Goal: Task Accomplishment & Management: Use online tool/utility

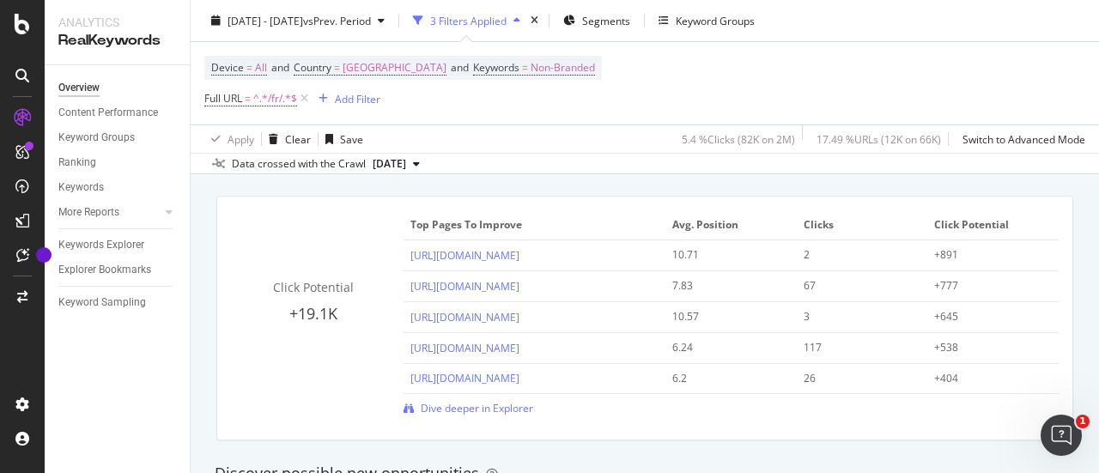
scroll to position [1218, 0]
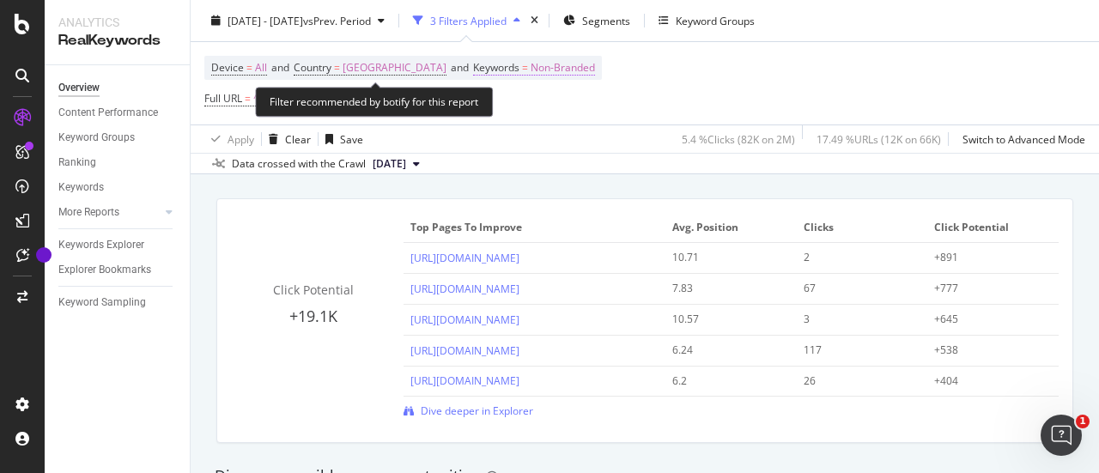
click at [531, 75] on span "Non-Branded" at bounding box center [563, 68] width 64 height 24
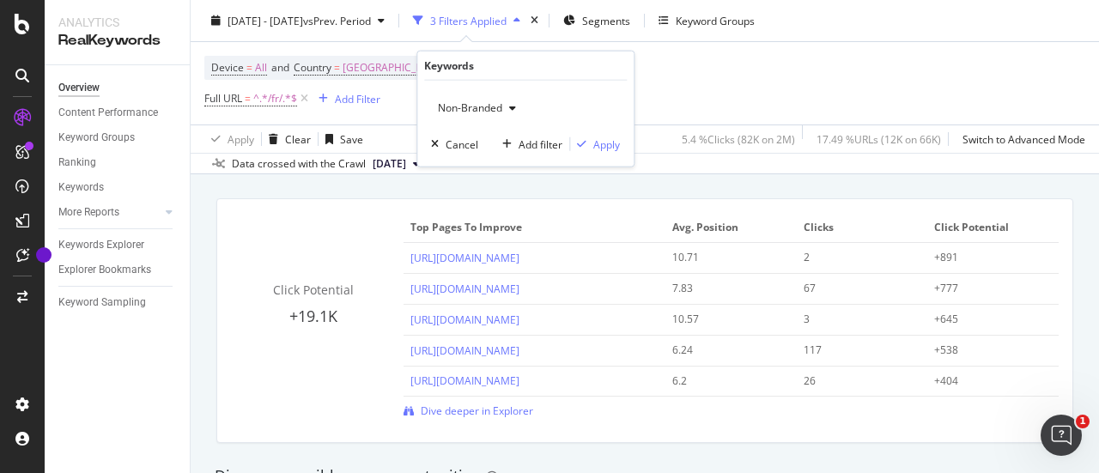
click at [510, 113] on div "Non-Branded" at bounding box center [477, 108] width 92 height 26
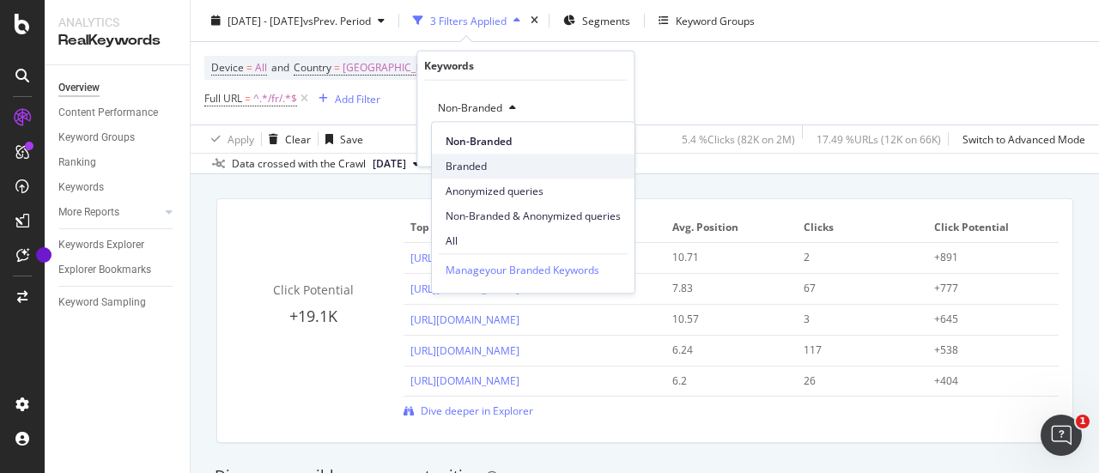
click at [481, 164] on span "Branded" at bounding box center [533, 166] width 175 height 15
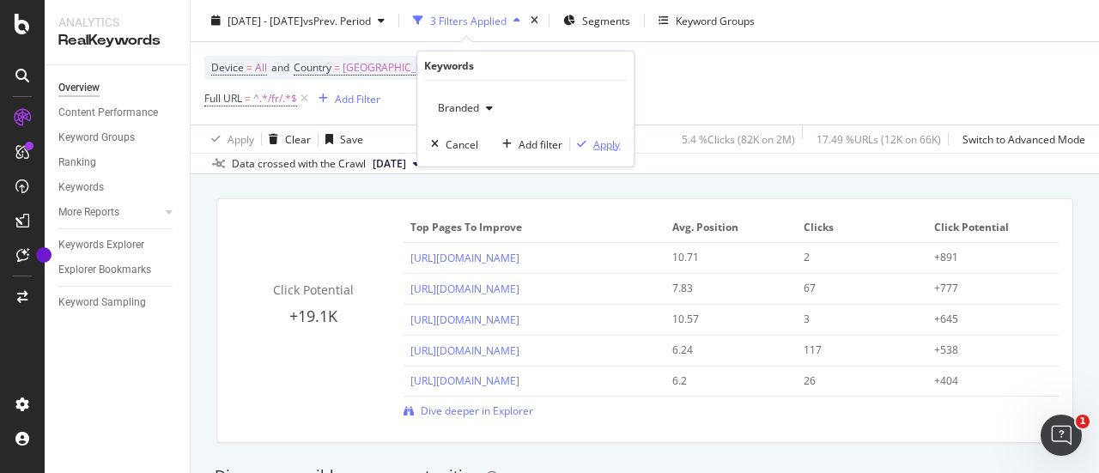
click at [593, 139] on div "button" at bounding box center [581, 144] width 23 height 10
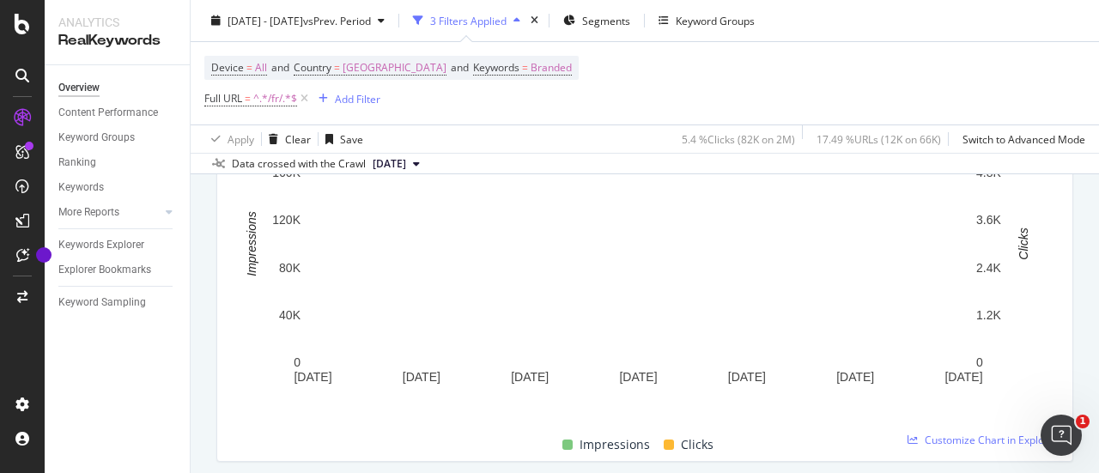
scroll to position [307, 0]
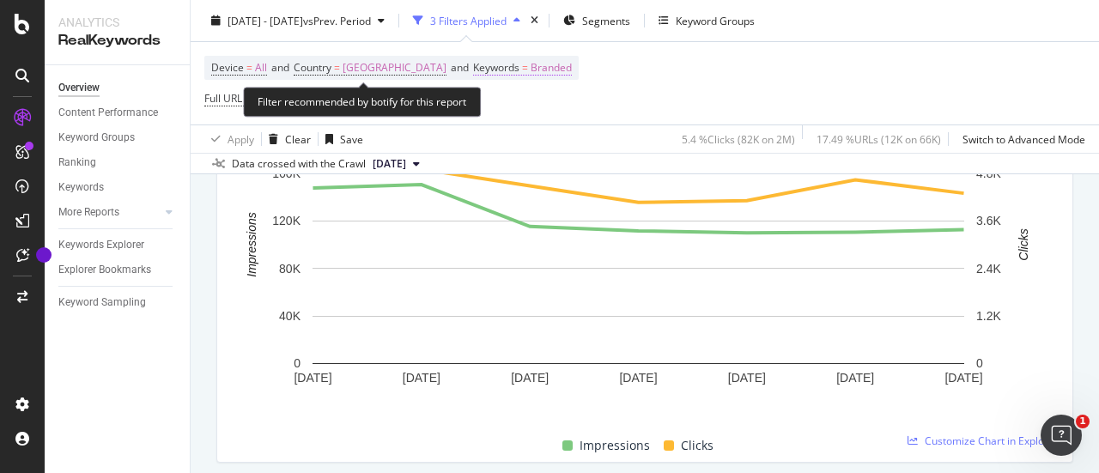
click at [531, 70] on span "Branded" at bounding box center [551, 68] width 41 height 24
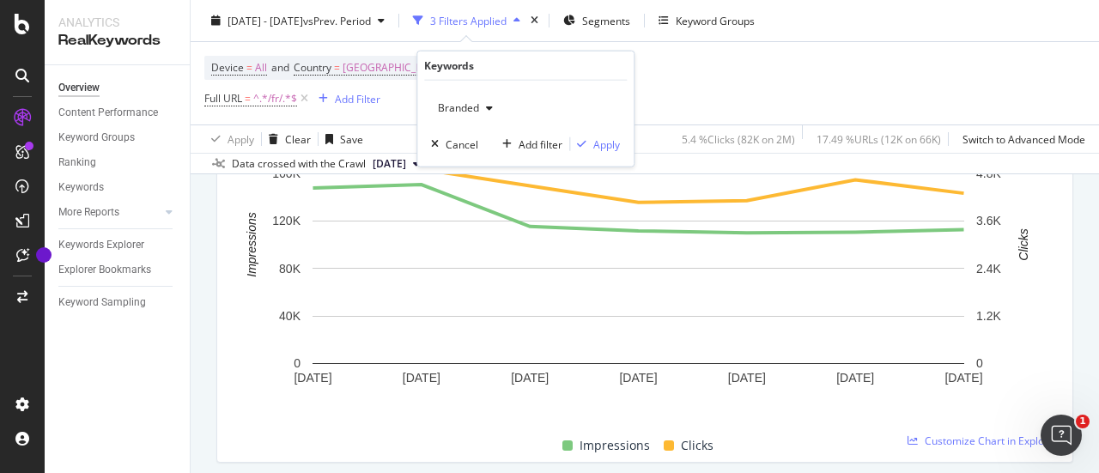
click at [469, 113] on span "Branded" at bounding box center [455, 107] width 48 height 15
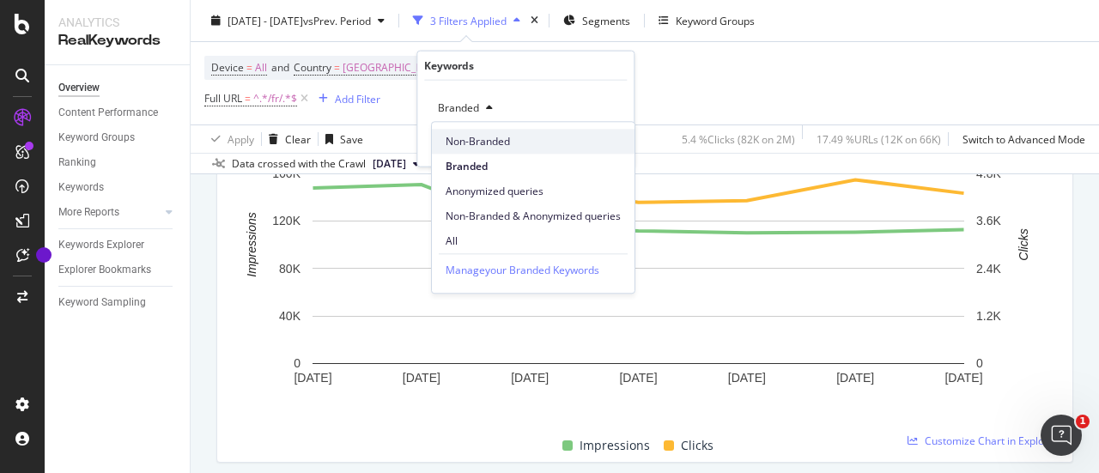
click at [472, 138] on span "Non-Branded" at bounding box center [533, 141] width 175 height 15
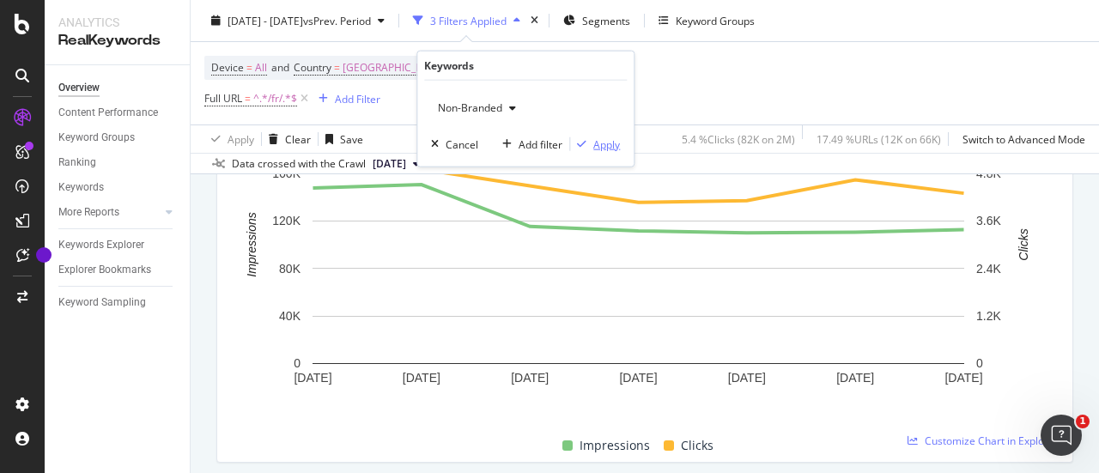
click at [595, 143] on div "Apply" at bounding box center [606, 144] width 27 height 15
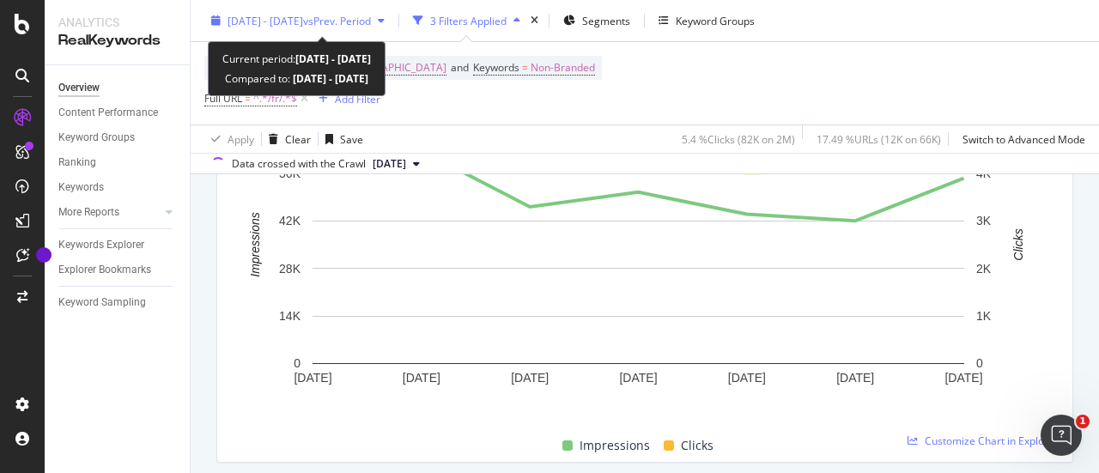
click at [297, 23] on span "2025 Sep. 6th - Sep. 12th" at bounding box center [266, 20] width 76 height 15
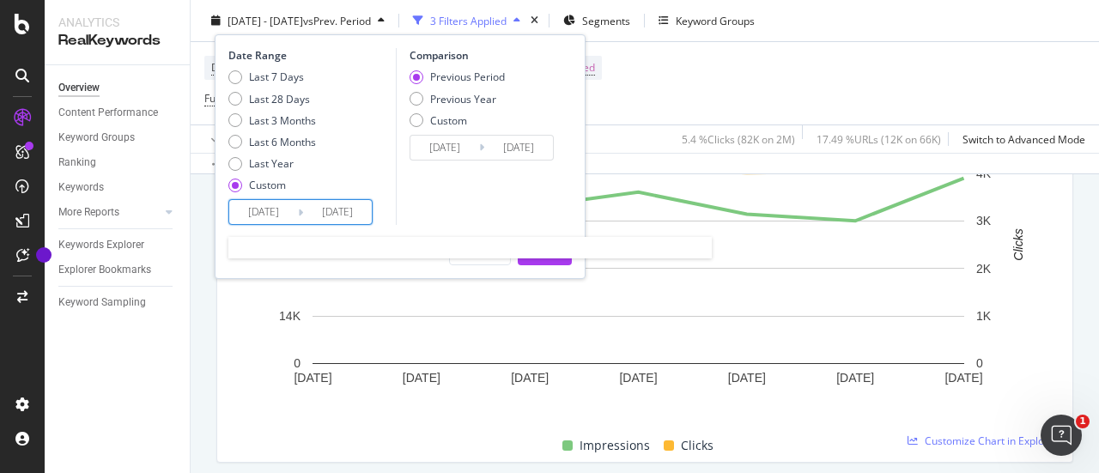
click at [285, 208] on input "2025/09/06" at bounding box center [263, 212] width 69 height 24
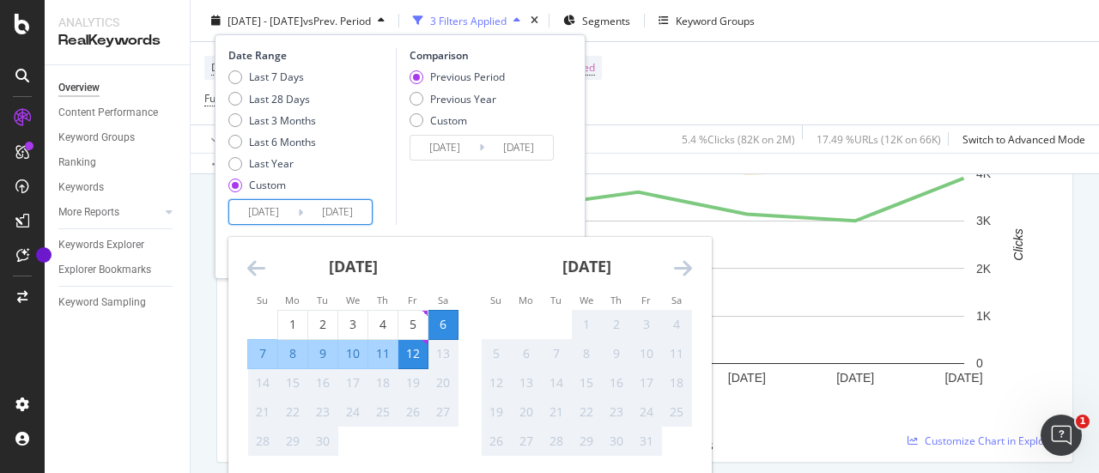
click at [256, 262] on icon "Move backward to switch to the previous month." at bounding box center [256, 268] width 18 height 21
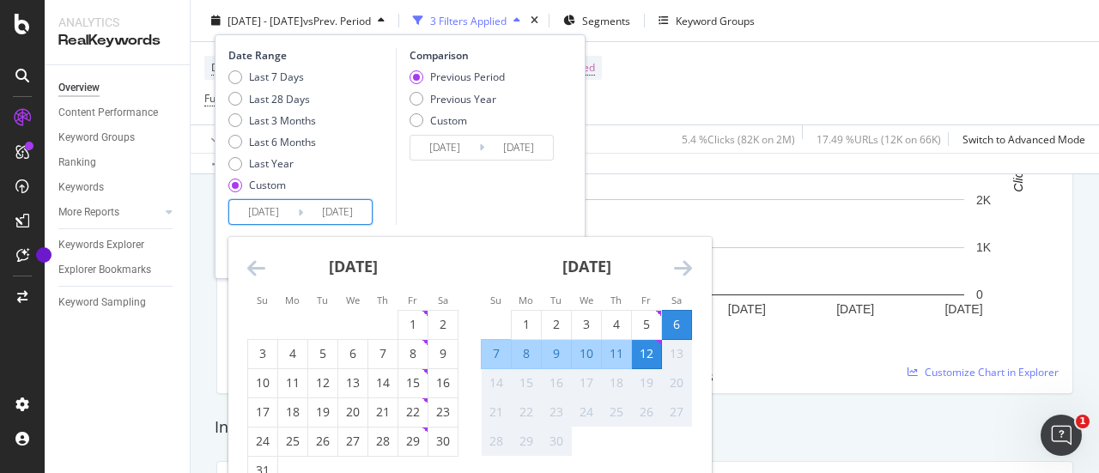
scroll to position [374, 0]
click at [445, 445] on div "30" at bounding box center [443, 441] width 29 height 17
type input "2025/08/30"
type input "2025/08/16"
type input "2025/08/29"
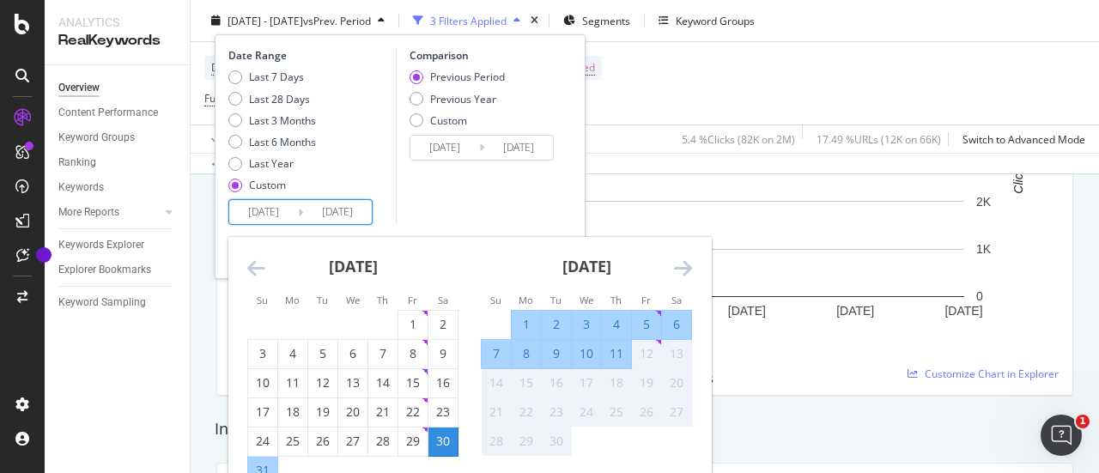
click at [640, 324] on div "5" at bounding box center [646, 324] width 29 height 17
type input "2025/09/05"
type input "2025/08/23"
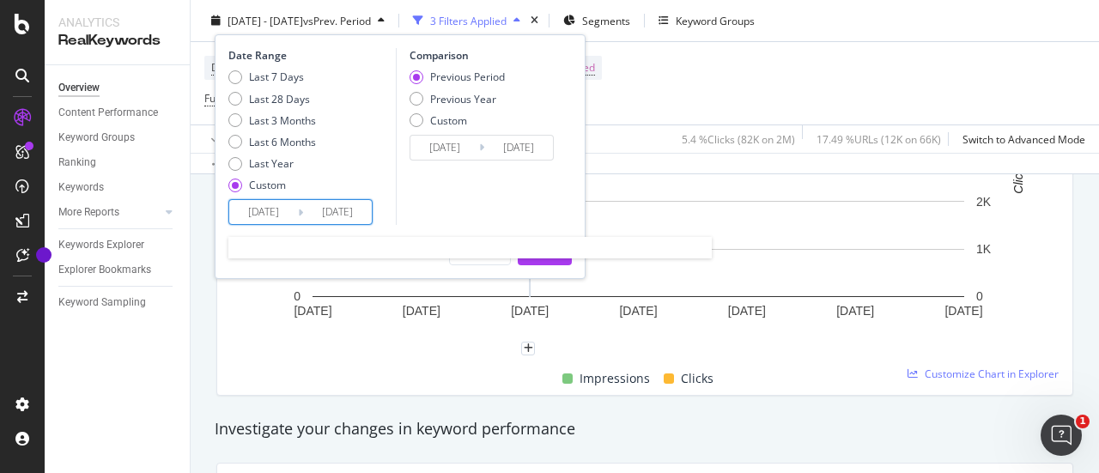
click at [345, 210] on input "2025/09/05" at bounding box center [337, 212] width 69 height 24
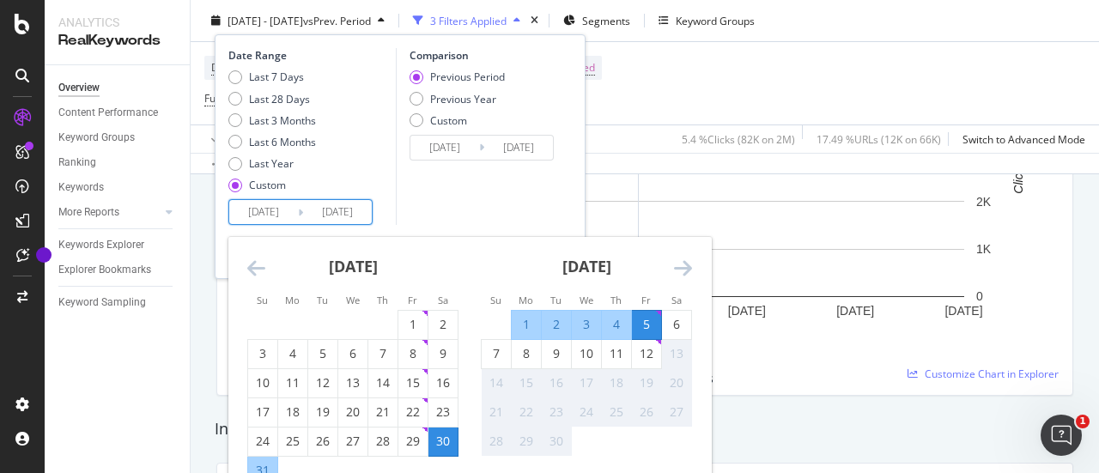
click at [544, 202] on div "Comparison Previous Period Previous Year Custom 2025/08/23 Navigate forward to …" at bounding box center [477, 136] width 163 height 177
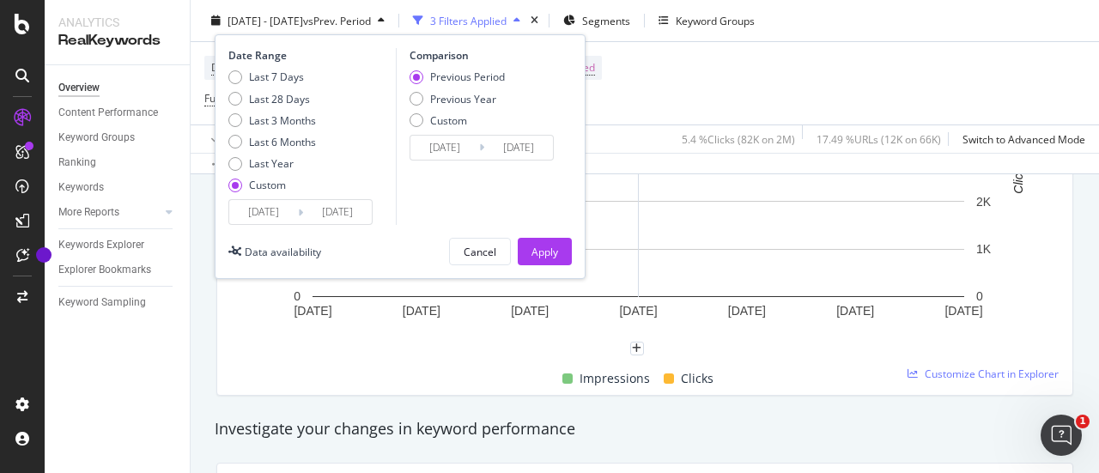
click at [551, 267] on div "Date Range Last 7 Days Last 28 Days Last 3 Months Last 6 Months Last Year Custo…" at bounding box center [400, 156] width 371 height 245
click at [538, 247] on div "Apply" at bounding box center [545, 251] width 27 height 15
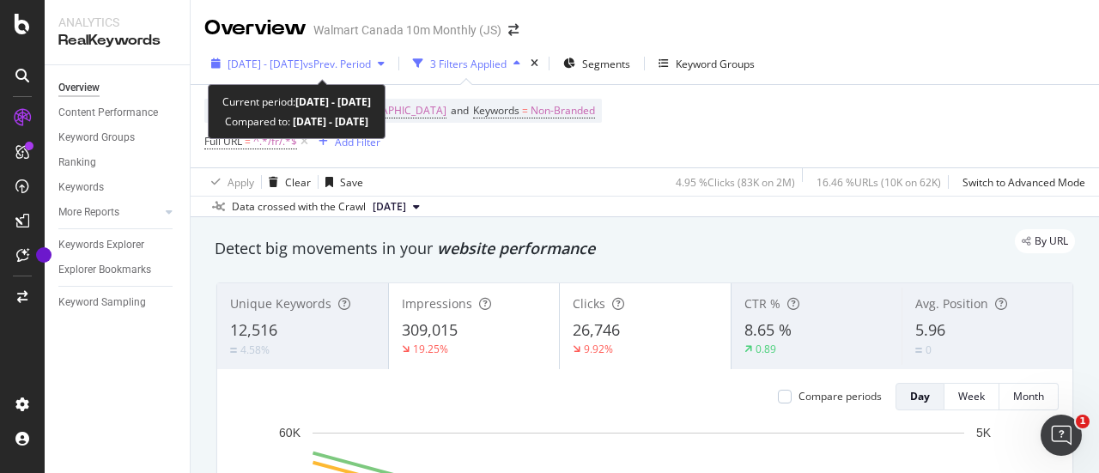
click at [371, 64] on span "vs Prev. Period" at bounding box center [337, 64] width 68 height 15
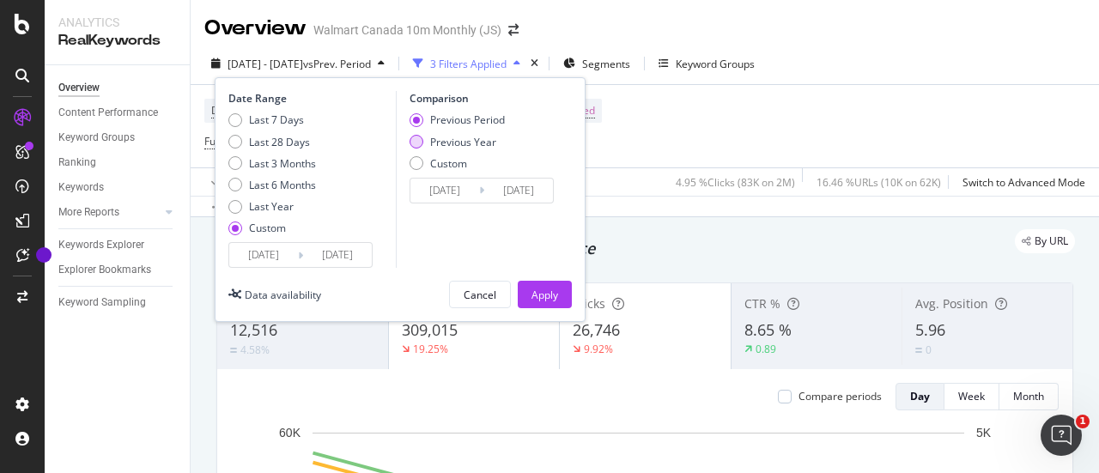
click at [414, 145] on div "Previous Year" at bounding box center [417, 142] width 14 height 14
type input "2024/08/31"
type input "2024/09/06"
click at [538, 289] on div "Apply" at bounding box center [545, 295] width 27 height 15
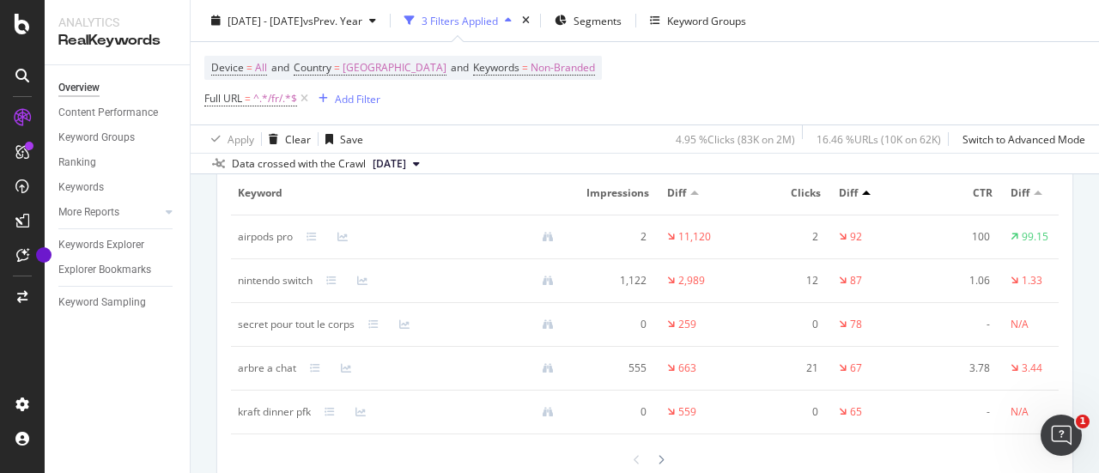
scroll to position [2141, 0]
click at [1015, 73] on div "Device = All and Country = Canada and Keywords = Non-Branded Full URL = ^.*/fr/…" at bounding box center [644, 83] width 881 height 82
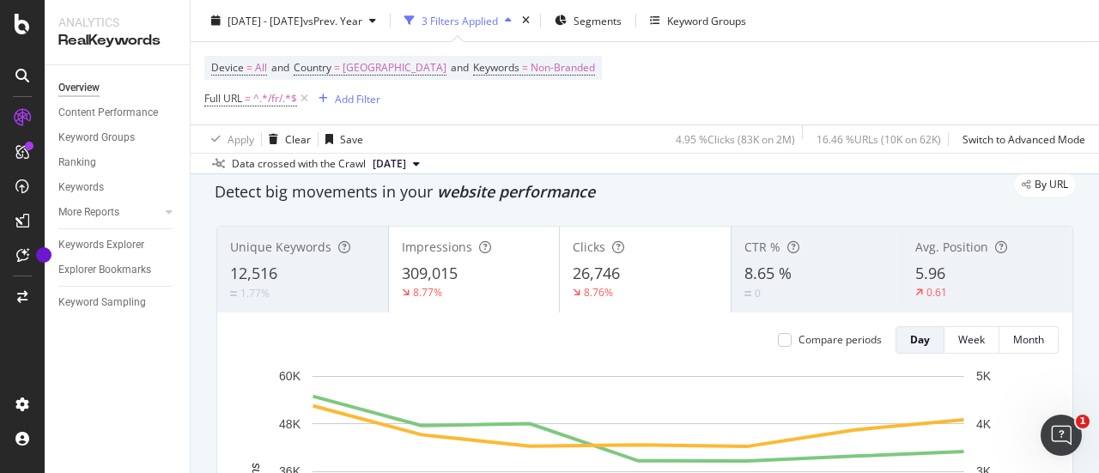
scroll to position [65, 0]
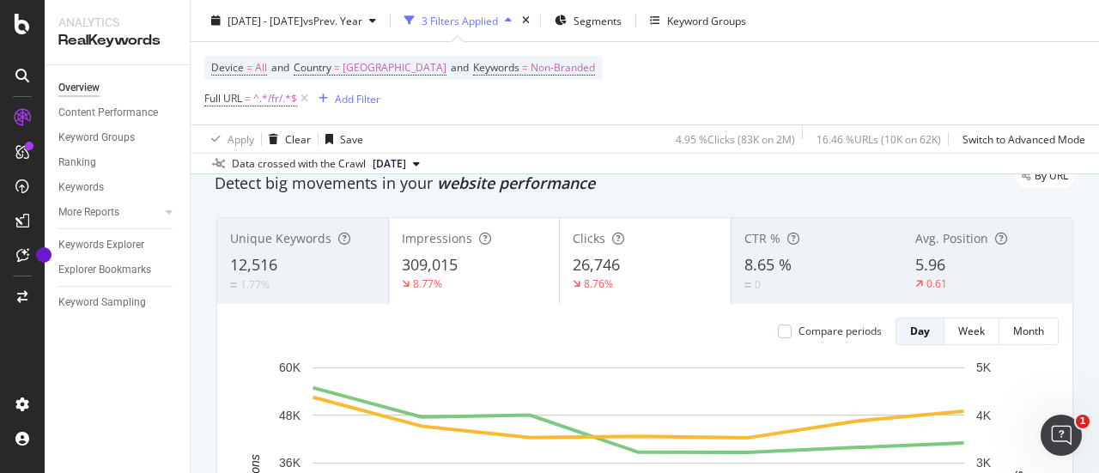
click at [709, 167] on div "Data crossed with the Crawl 2025 Sep. 5th" at bounding box center [645, 163] width 909 height 21
